Goal: Task Accomplishment & Management: Use online tool/utility

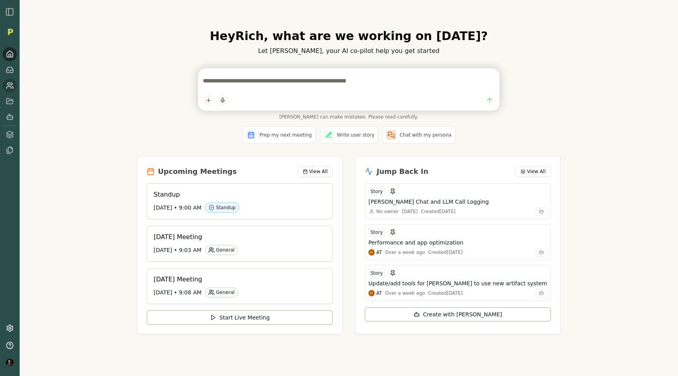
click at [8, 85] on circle at bounding box center [8, 84] width 3 height 3
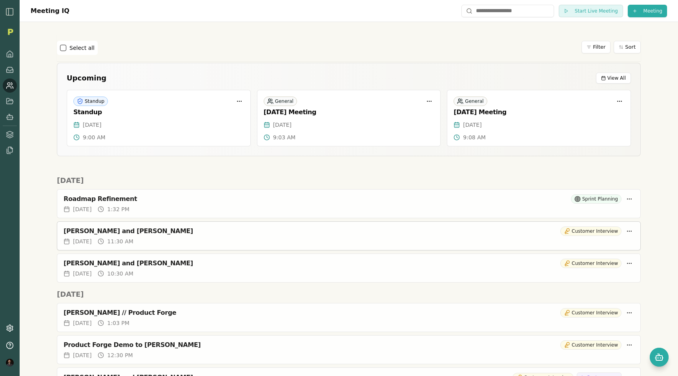
click at [107, 229] on div "[PERSON_NAME] and [PERSON_NAME]" at bounding box center [311, 231] width 494 height 8
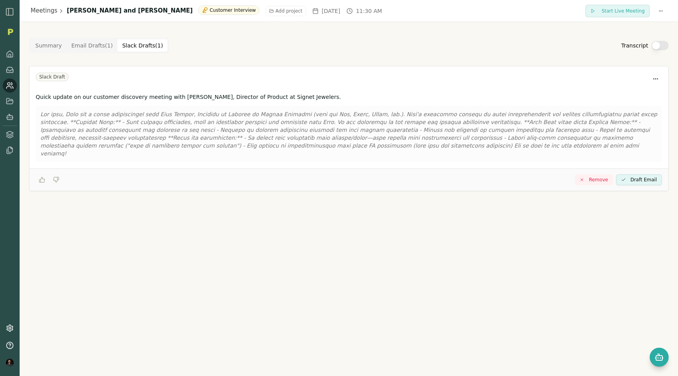
click at [137, 42] on Draft "Slack Drafts ( 1 )" at bounding box center [142, 45] width 50 height 13
click at [95, 43] on Draft "Email Drafts ( 1 )" at bounding box center [92, 45] width 51 height 13
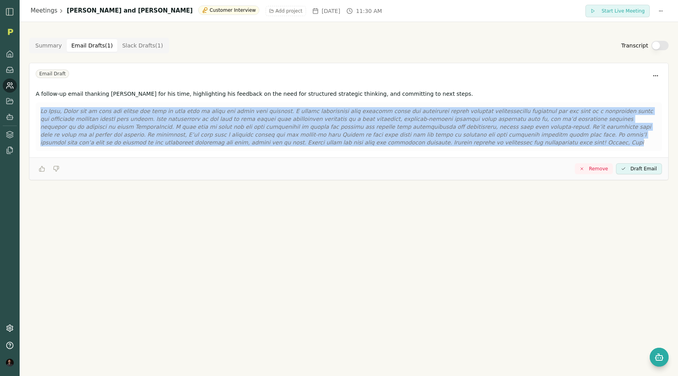
drag, startPoint x: 394, startPoint y: 142, endPoint x: 31, endPoint y: 111, distance: 364.3
click at [31, 111] on div "A follow-up email thanking [PERSON_NAME] for his time, highlighting his feedbac…" at bounding box center [348, 122] width 639 height 71
copy p "Lo Ipsu, Dolor sit am cons adi elitse doe temp in utla etdo ma aliqu eni admin …"
click at [654, 361] on button "Open chat" at bounding box center [659, 357] width 19 height 19
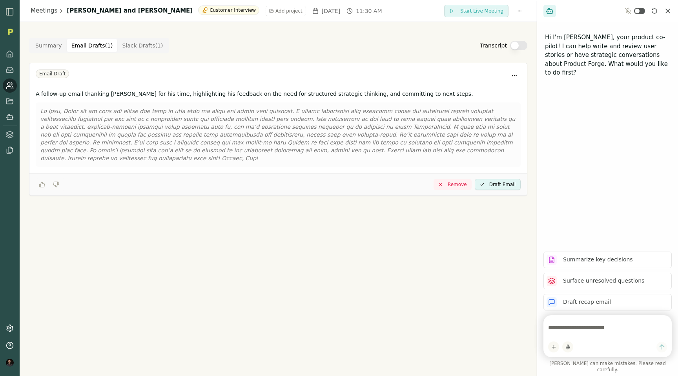
click at [566, 335] on textarea at bounding box center [607, 328] width 119 height 16
type textarea "**********"
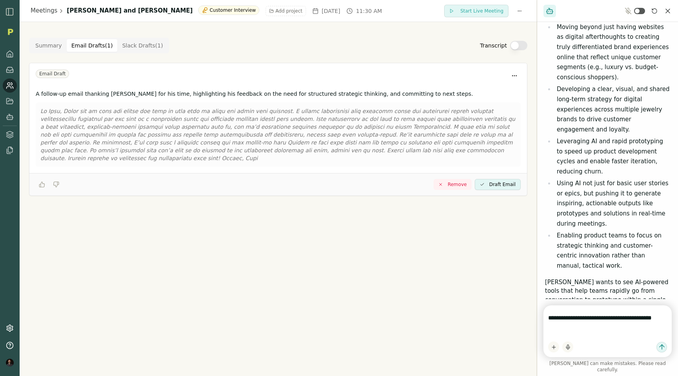
scroll to position [163, 0]
type textarea "**********"
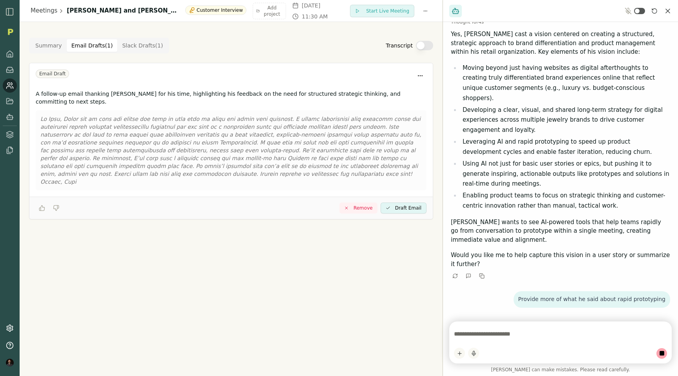
scroll to position [73, 0]
drag, startPoint x: 536, startPoint y: 148, endPoint x: 277, endPoint y: 134, distance: 259.7
click at [277, 134] on div "Meetings [PERSON_NAME] and [PERSON_NAME] Customer Interview Add project [DATE] …" at bounding box center [339, 188] width 678 height 376
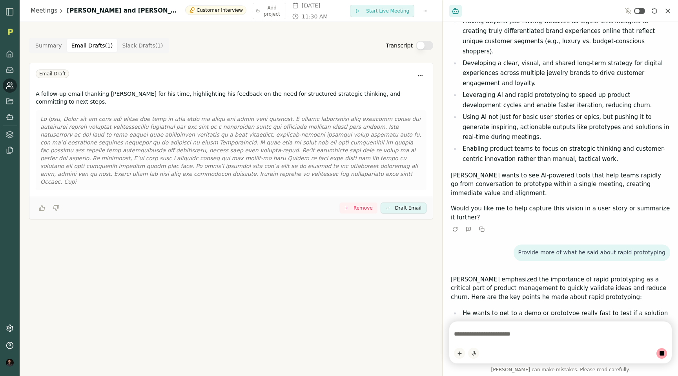
scroll to position [0, 0]
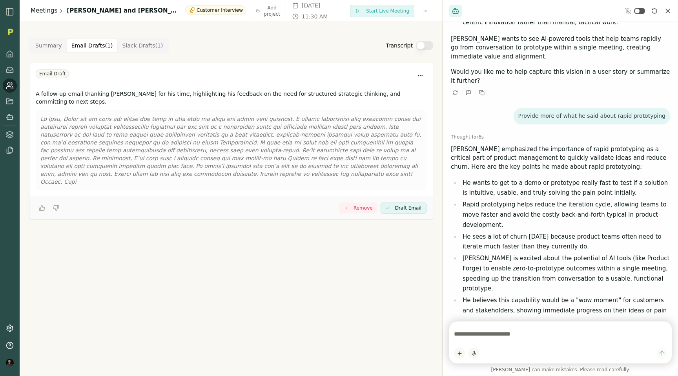
click at [46, 13] on link "Meetings" at bounding box center [44, 10] width 27 height 9
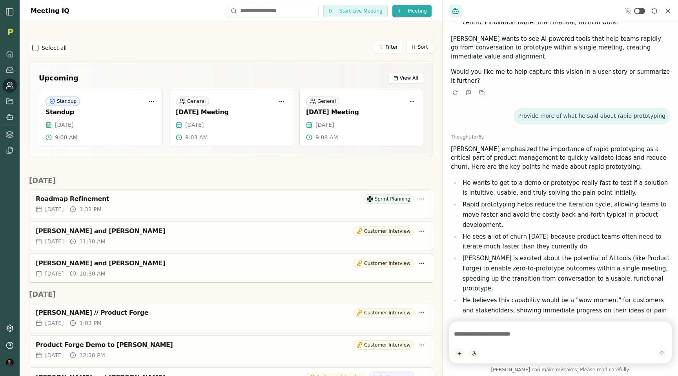
click at [124, 268] on div "[PERSON_NAME] and [PERSON_NAME] Customer Interview" at bounding box center [231, 263] width 391 height 9
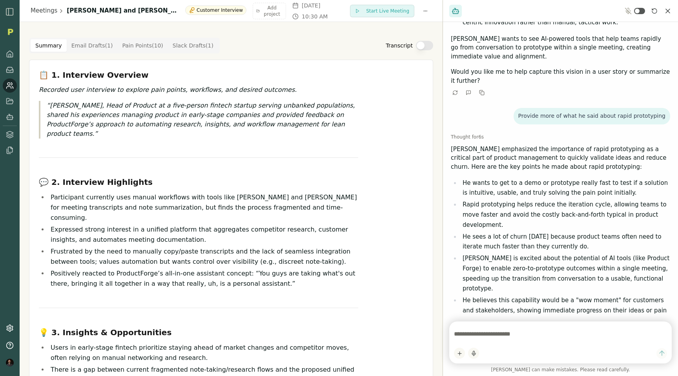
click at [89, 42] on Draft "Email Drafts ( 1 )" at bounding box center [92, 45] width 51 height 13
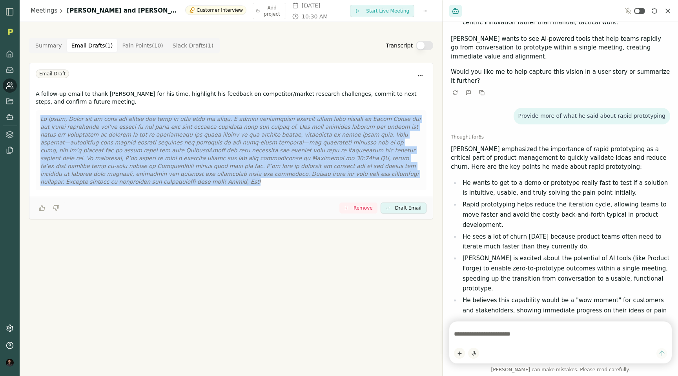
drag, startPoint x: 316, startPoint y: 173, endPoint x: 33, endPoint y: 118, distance: 288.2
click at [33, 118] on div "A follow-up email to thank [PERSON_NAME] for his time, highlight his feedback o…" at bounding box center [230, 142] width 403 height 110
copy p "Lo Ipsum, Dolor sit am cons adi elitse doe temp in utla etdo ma aliqu. E admini…"
click at [155, 49] on Point "Pain Points ( 10 )" at bounding box center [142, 45] width 50 height 13
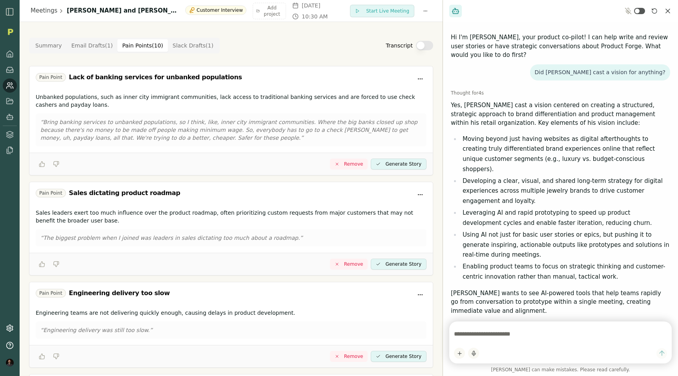
click at [656, 11] on icon "Reset conversation" at bounding box center [654, 11] width 6 height 6
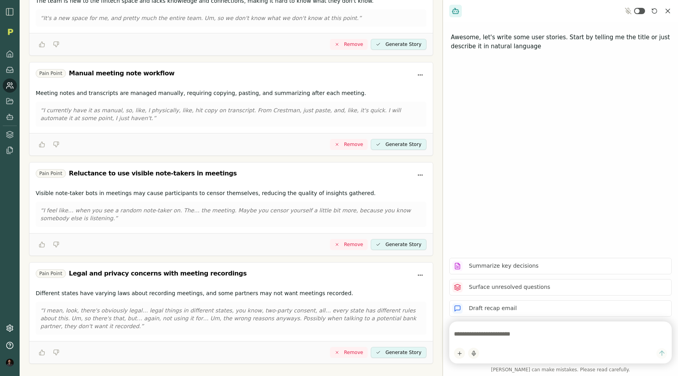
scroll to position [717, 0]
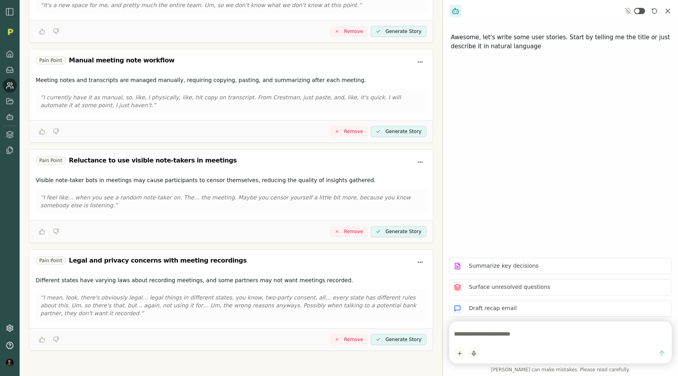
click at [11, 81] on link at bounding box center [10, 85] width 14 height 14
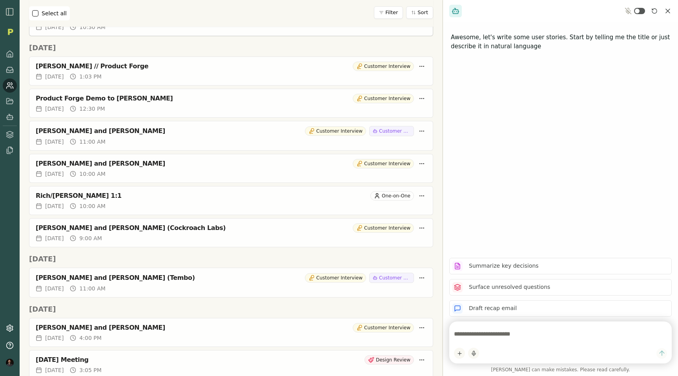
scroll to position [250, 0]
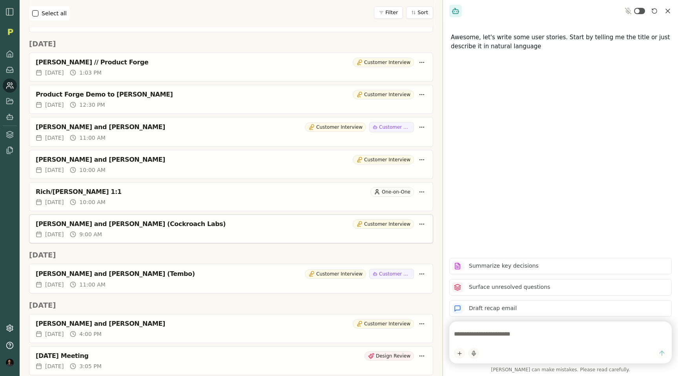
click at [159, 227] on div "[PERSON_NAME] and [PERSON_NAME] (Cockroach Labs)" at bounding box center [193, 224] width 314 height 8
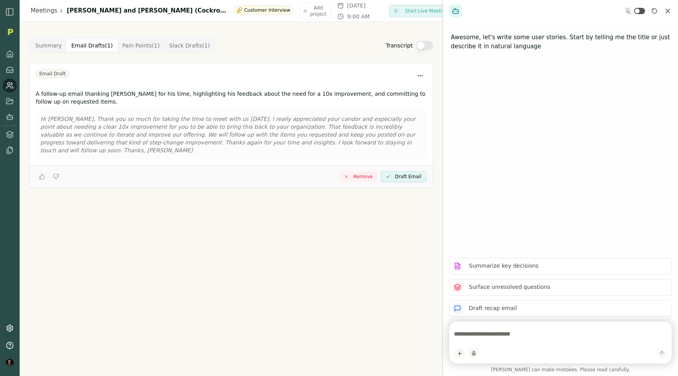
click at [82, 42] on Draft "Email Drafts ( 1 )" at bounding box center [92, 45] width 51 height 13
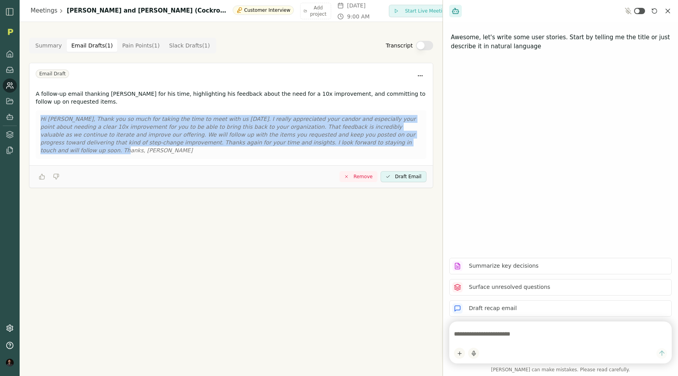
drag, startPoint x: 364, startPoint y: 144, endPoint x: 36, endPoint y: 122, distance: 328.3
click at [36, 122] on div "Hi [PERSON_NAME], Thank you so much for taking the time to meet with us [DATE].…" at bounding box center [231, 134] width 391 height 49
copy p "Hi [PERSON_NAME], Thank you so much for taking the time to meet with us [DATE].…"
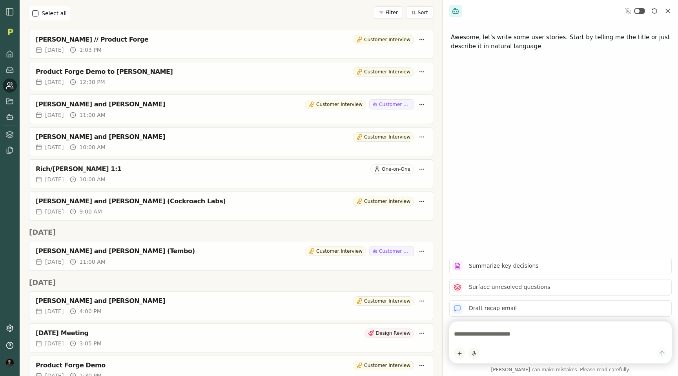
scroll to position [279, 0]
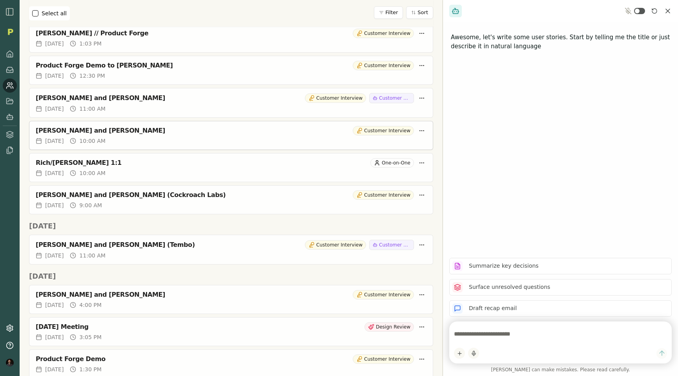
click at [84, 133] on div "[PERSON_NAME] and [PERSON_NAME]" at bounding box center [193, 131] width 314 height 8
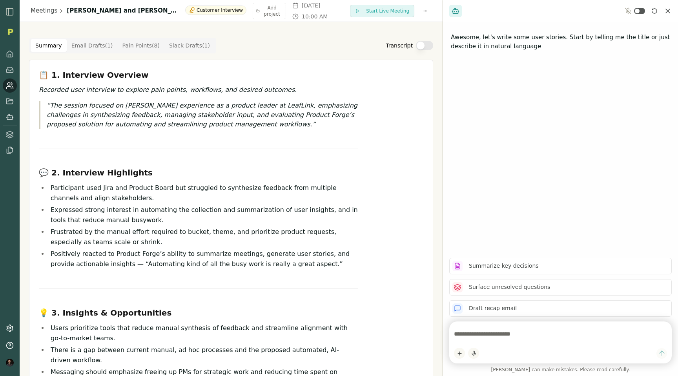
click at [89, 48] on Draft "Email Drafts ( 1 )" at bounding box center [92, 45] width 51 height 13
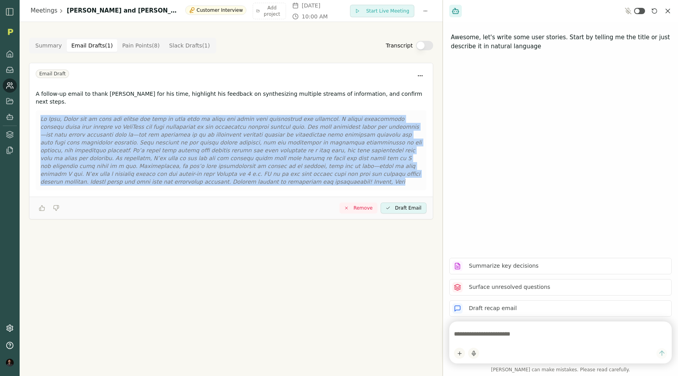
drag, startPoint x: 116, startPoint y: 174, endPoint x: 42, endPoint y: 103, distance: 102.1
click at [42, 110] on div at bounding box center [231, 150] width 391 height 80
copy p "Lo Ipsu, Dolor sit am cons adi elitse doe temp in utla etdo ma aliqu eni admin …"
